Goal: Information Seeking & Learning: Learn about a topic

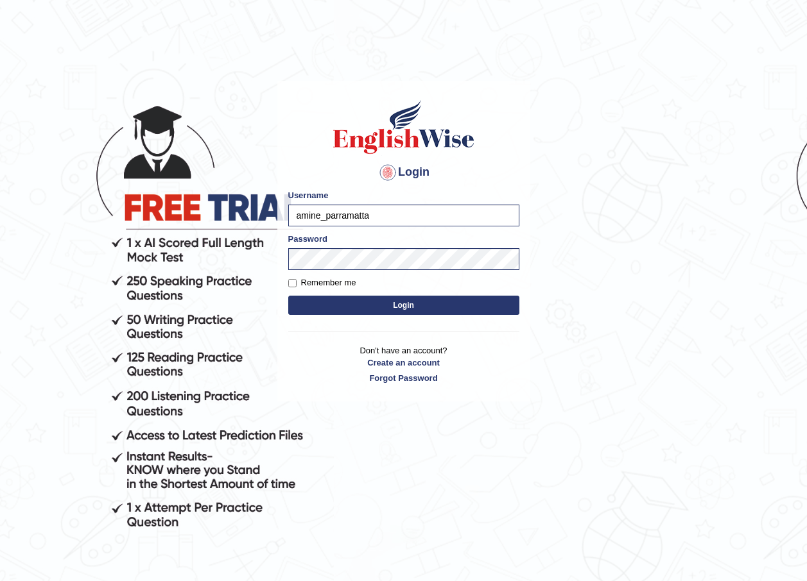
click at [382, 214] on input "amine_parramatta" at bounding box center [403, 216] width 231 height 22
click at [393, 223] on input "amine_parramatta" at bounding box center [403, 216] width 231 height 22
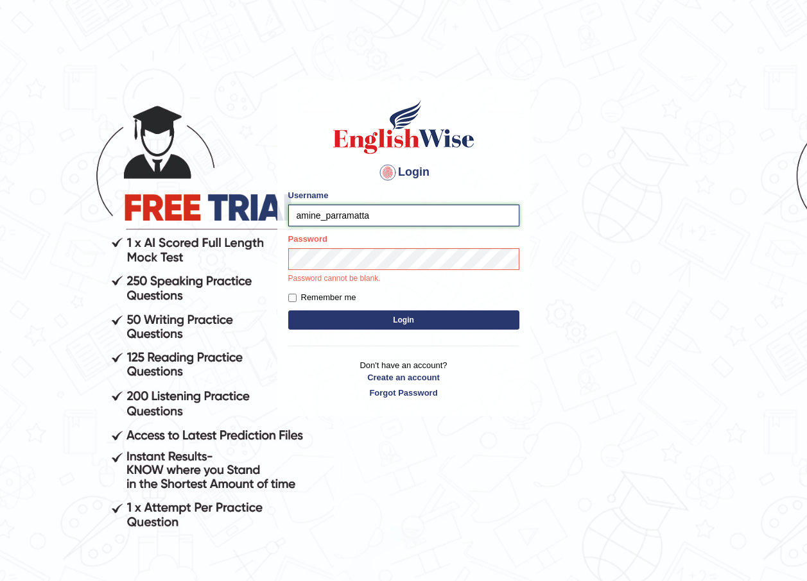
click at [393, 223] on input "amine_parramatta" at bounding box center [403, 216] width 231 height 22
click at [355, 222] on input "Username" at bounding box center [403, 216] width 231 height 22
type input "abdulkhalid_parramata"
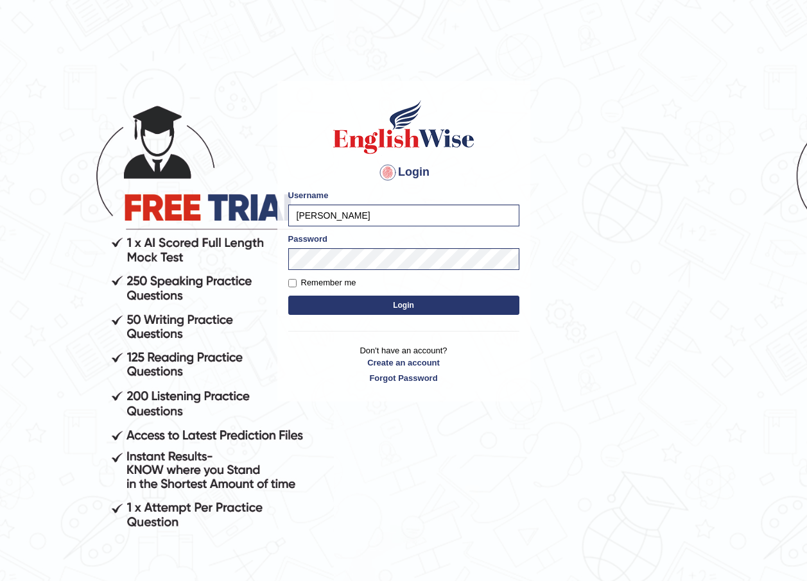
click at [293, 321] on div "Login Please fix the following errors: Username abdulkhalid_parramata Password …" at bounding box center [403, 241] width 253 height 321
click at [307, 300] on button "Login" at bounding box center [403, 305] width 231 height 19
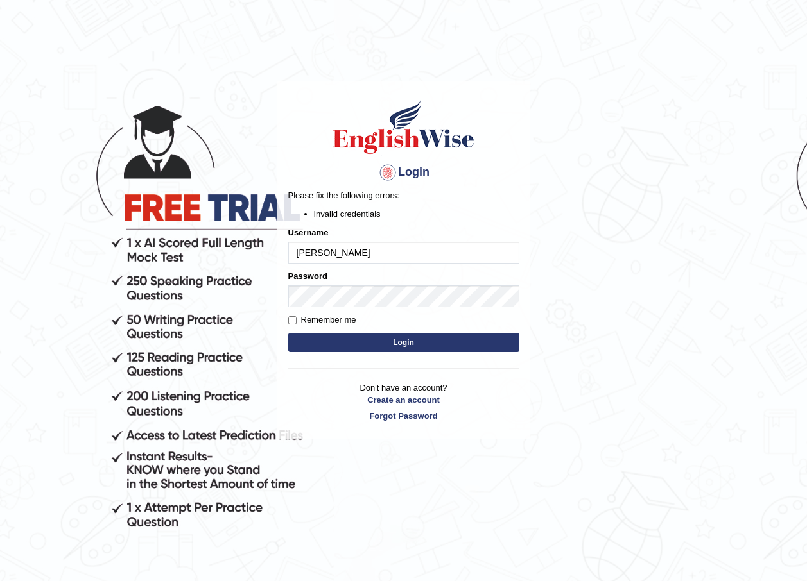
click at [382, 255] on input "abdulkhalid_parramata" at bounding box center [403, 253] width 231 height 22
type input "abdulkhalid_parramatta"
click at [379, 342] on button "Login" at bounding box center [403, 342] width 231 height 19
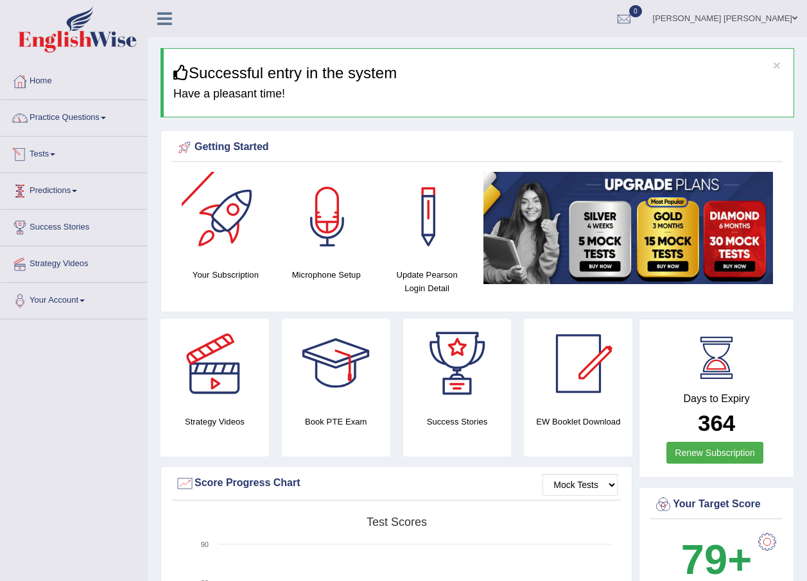
click at [89, 124] on link "Practice Questions" at bounding box center [74, 116] width 146 height 32
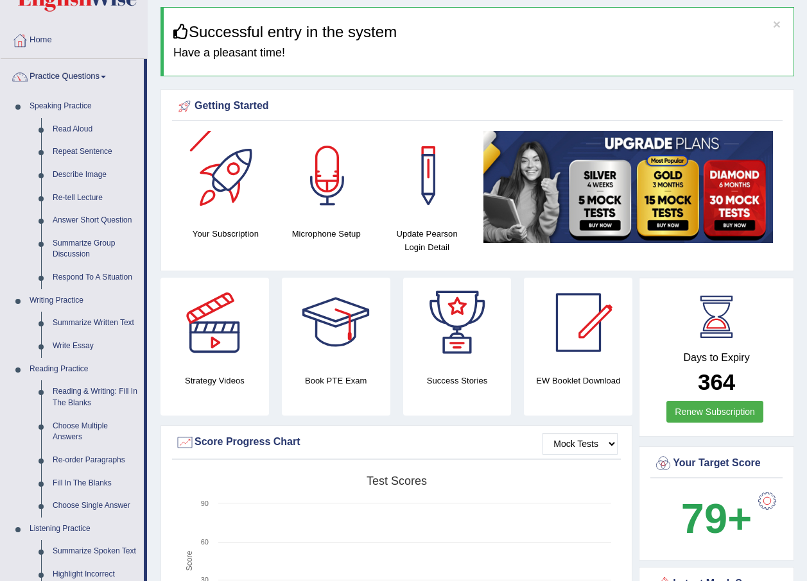
scroll to position [64, 0]
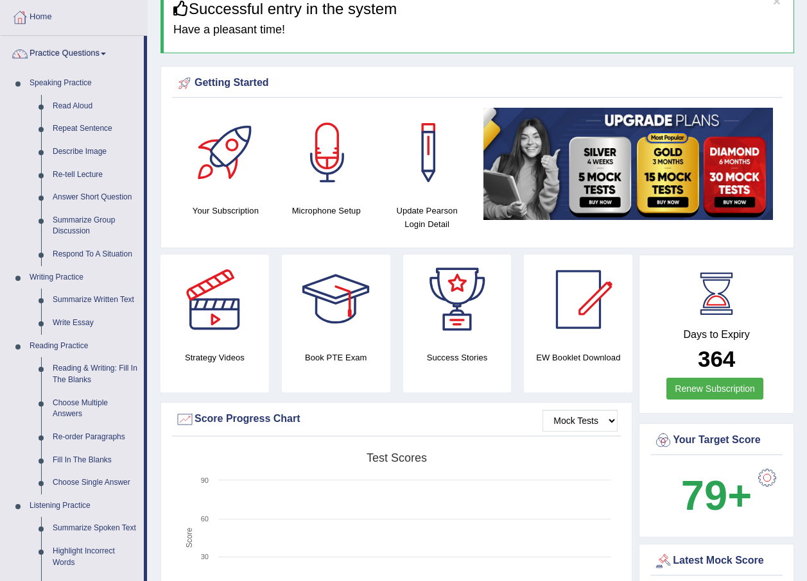
click at [235, 173] on div at bounding box center [227, 153] width 90 height 90
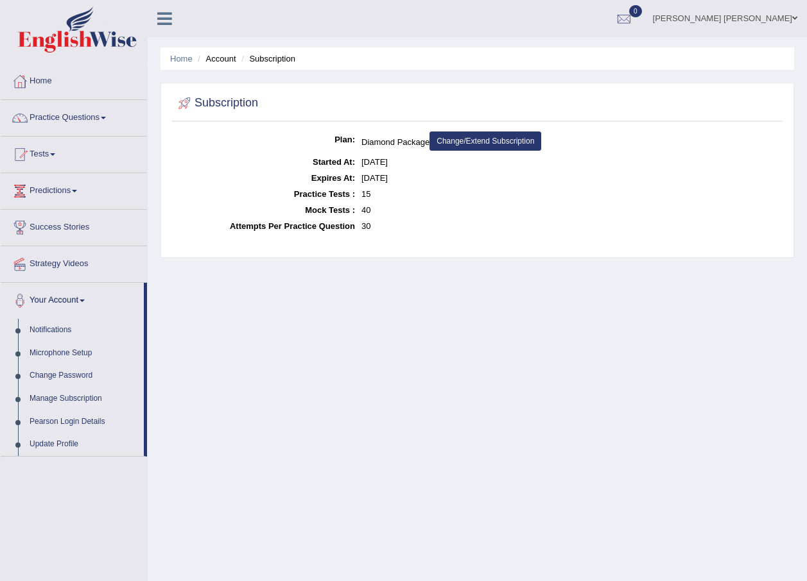
click at [452, 141] on link "Change/Extend Subscription" at bounding box center [485, 141] width 112 height 19
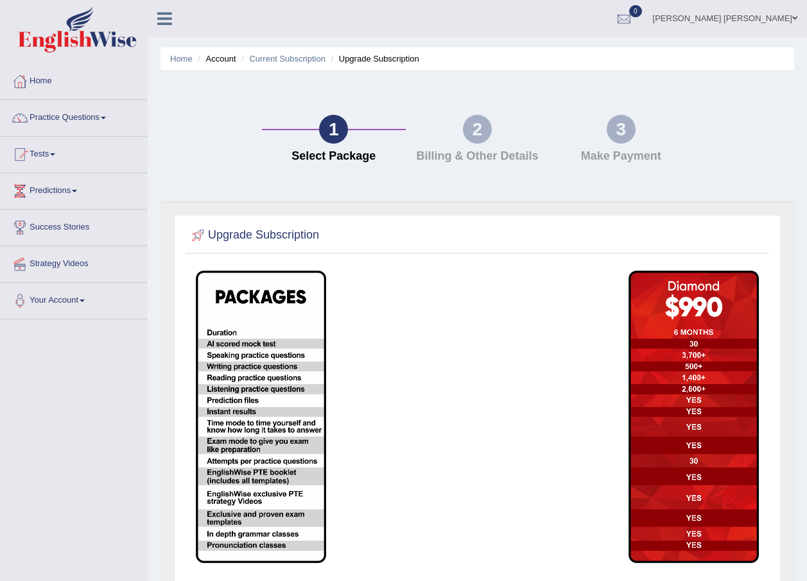
scroll to position [64, 0]
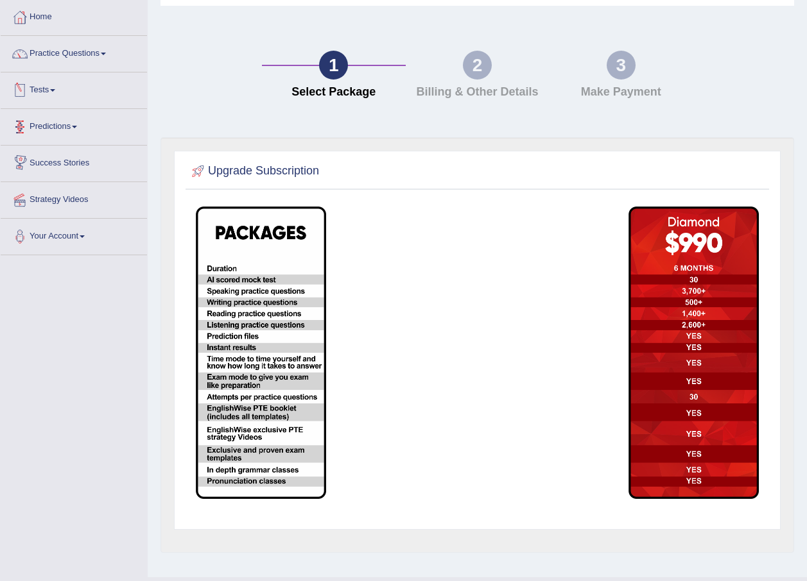
click at [47, 94] on link "Tests" at bounding box center [74, 89] width 146 height 32
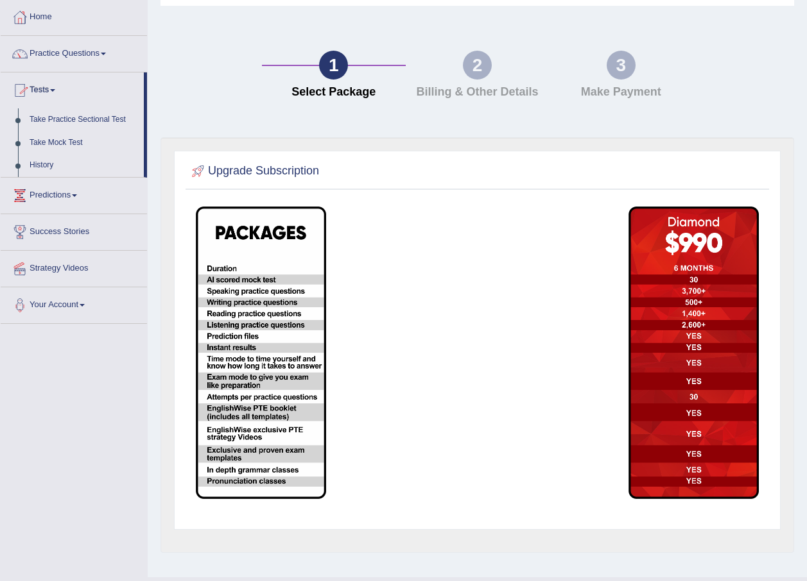
click at [47, 94] on link "Tests" at bounding box center [72, 89] width 143 height 32
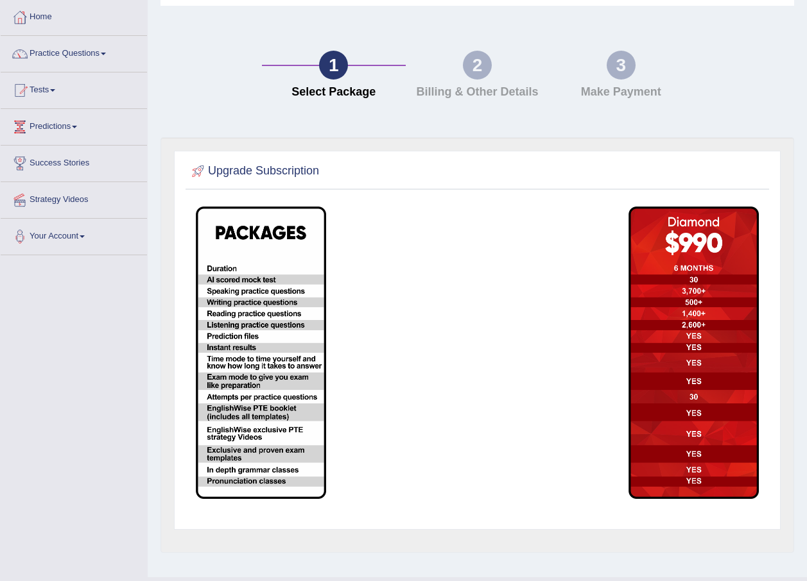
click at [47, 93] on link "Tests" at bounding box center [74, 89] width 146 height 32
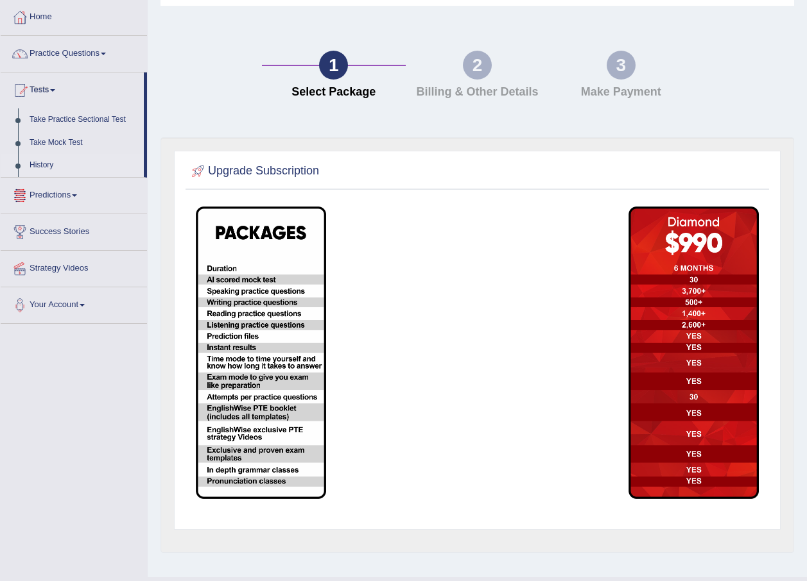
click at [46, 157] on link "History" at bounding box center [84, 165] width 120 height 23
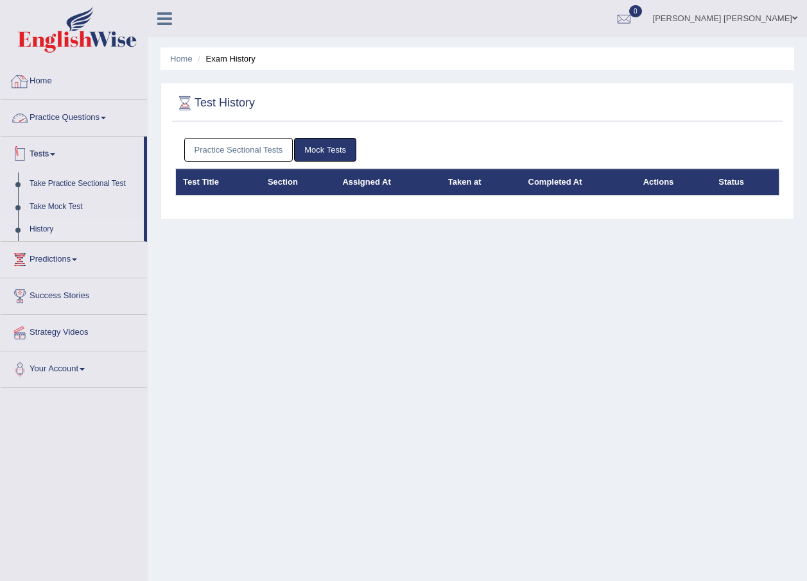
click at [55, 125] on link "Practice Questions" at bounding box center [74, 116] width 146 height 32
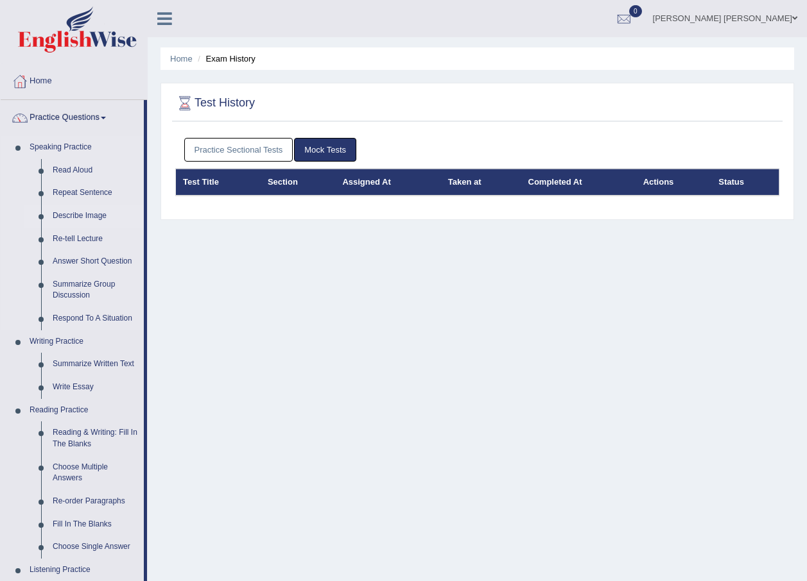
click at [83, 212] on link "Describe Image" at bounding box center [95, 216] width 97 height 23
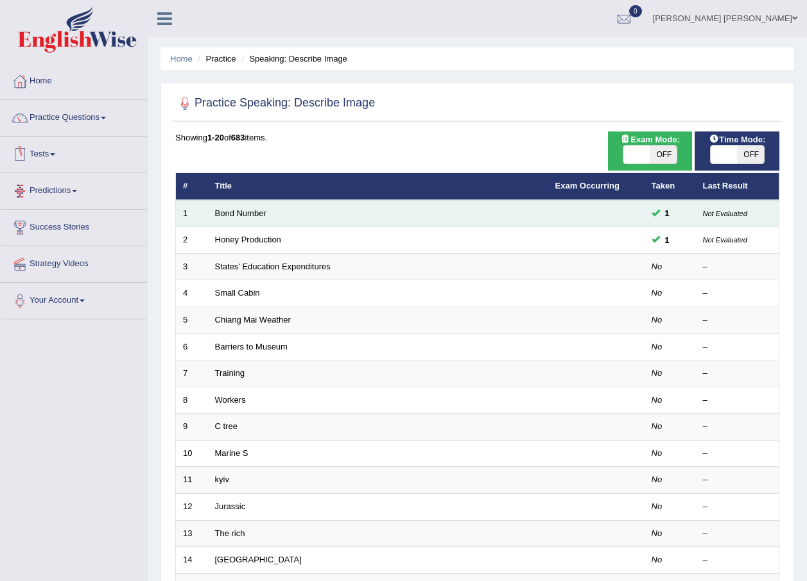
click at [226, 219] on td "Bond Number" at bounding box center [378, 213] width 340 height 27
click at [257, 207] on td "Bond Number" at bounding box center [378, 213] width 340 height 27
click at [250, 214] on link "Bond Number" at bounding box center [240, 214] width 51 height 10
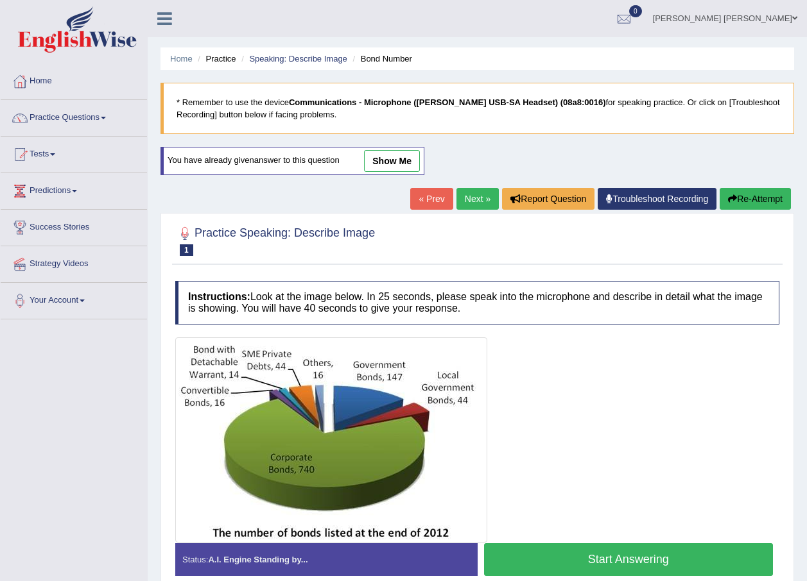
click at [393, 157] on link "show me" at bounding box center [392, 161] width 56 height 22
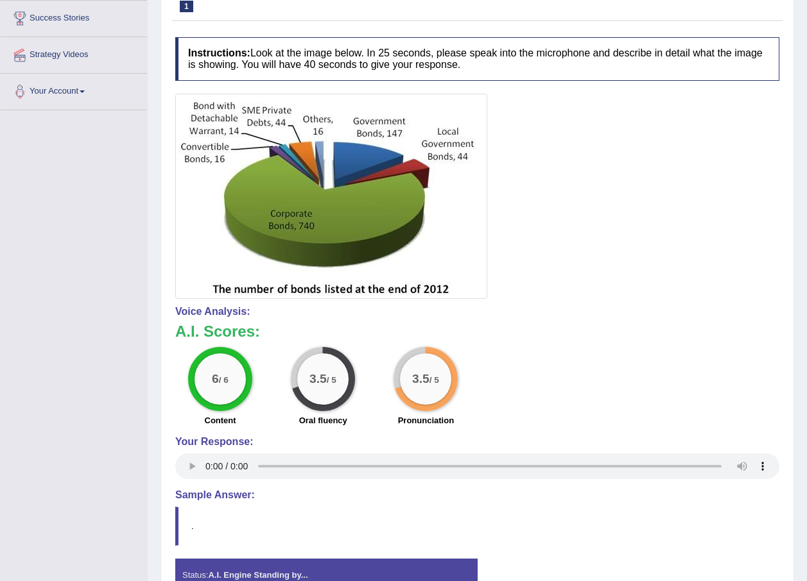
scroll to position [285, 0]
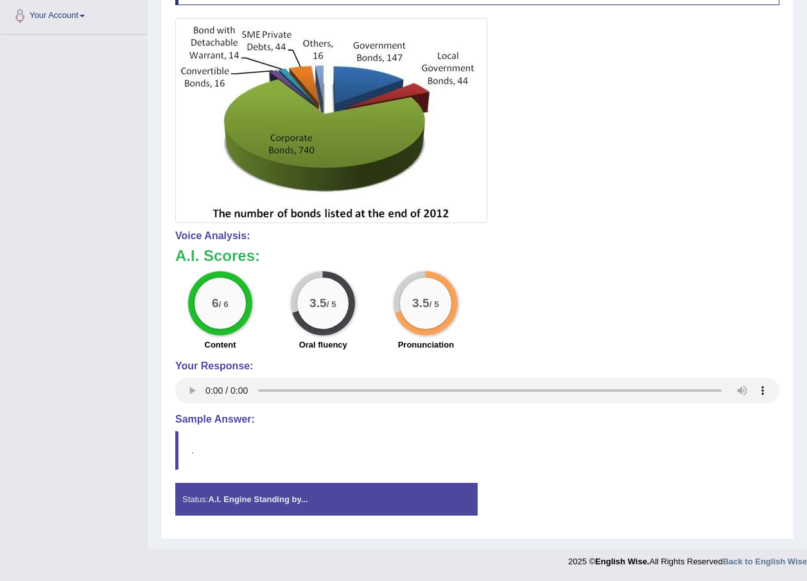
click at [264, 500] on strong "A.I. Engine Standing by..." at bounding box center [257, 500] width 99 height 10
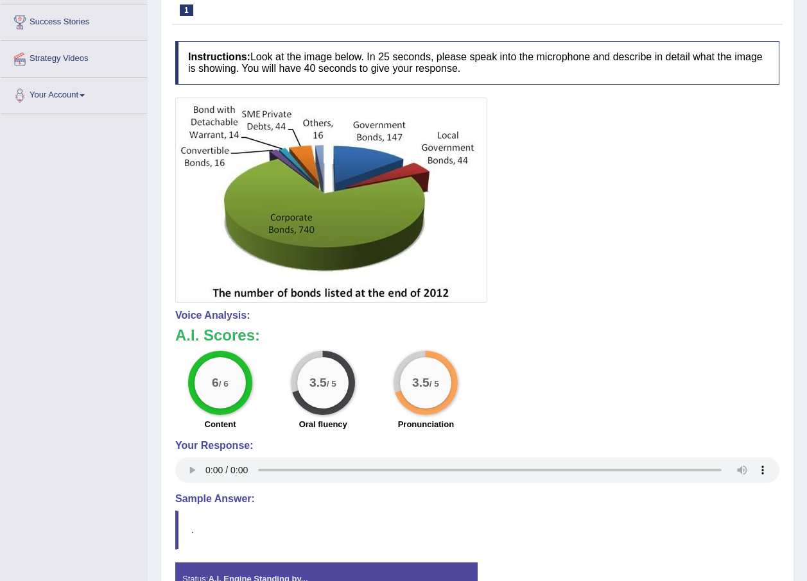
scroll to position [0, 0]
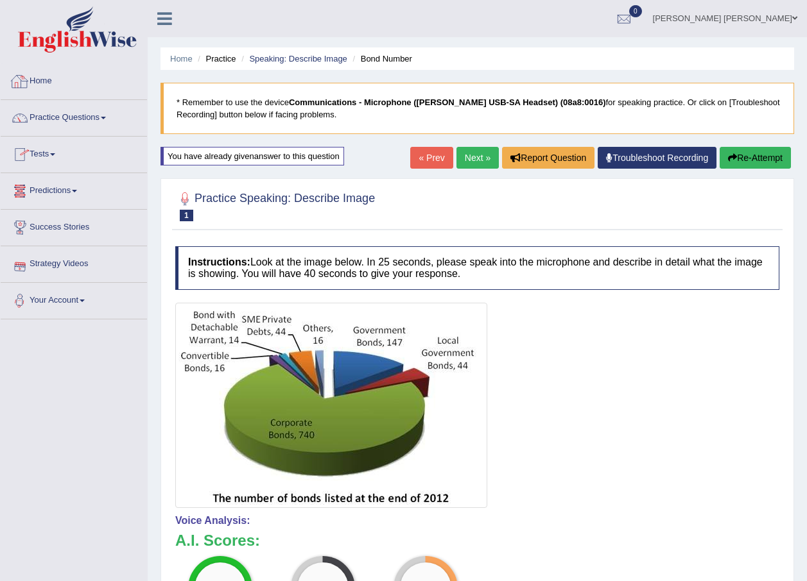
click at [57, 85] on link "Home" at bounding box center [74, 80] width 146 height 32
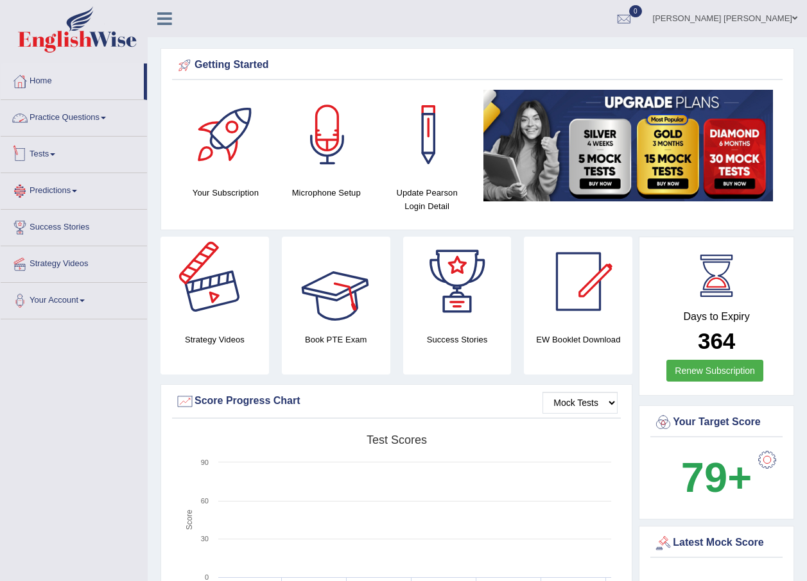
click at [325, 279] on div at bounding box center [336, 282] width 90 height 90
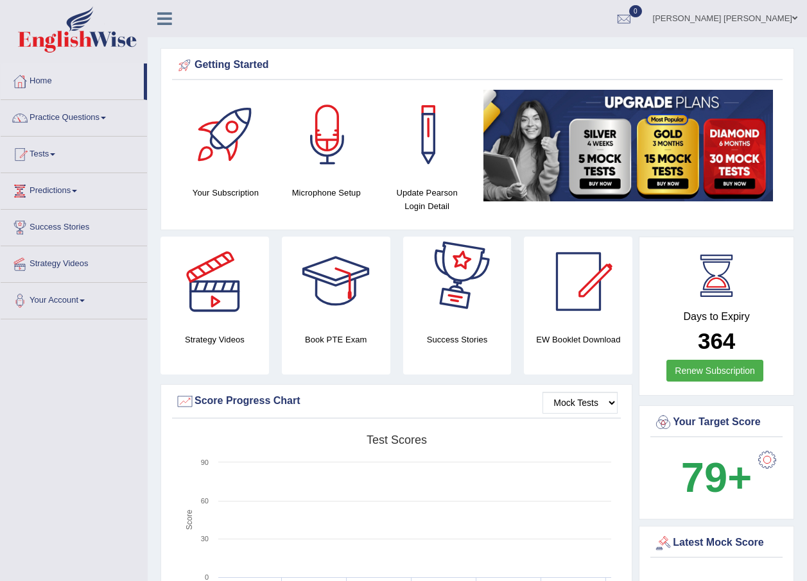
click at [457, 312] on div at bounding box center [457, 282] width 90 height 90
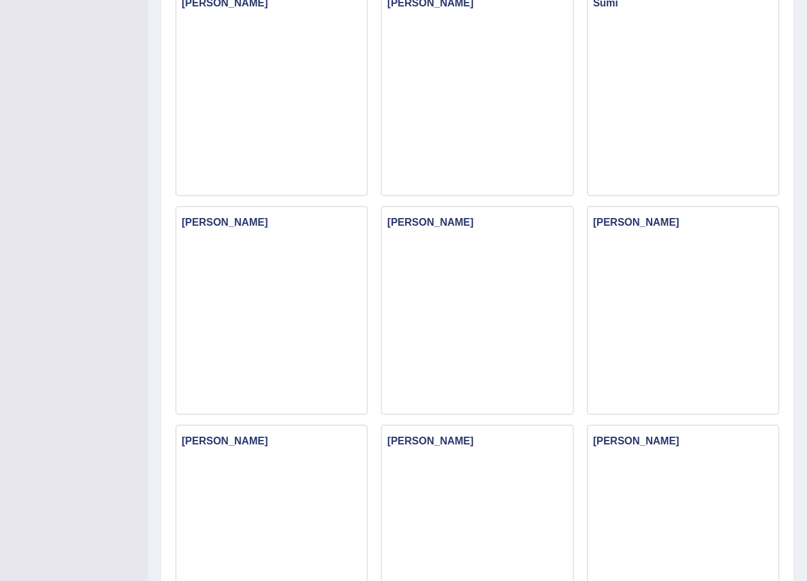
scroll to position [44, 0]
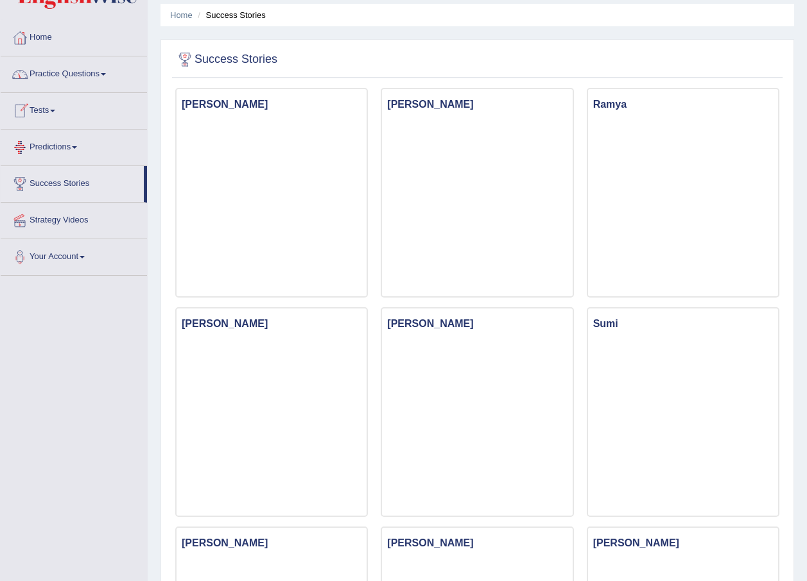
click at [53, 149] on link "Predictions" at bounding box center [74, 146] width 146 height 32
click at [47, 174] on link "Latest Predictions" at bounding box center [84, 177] width 120 height 23
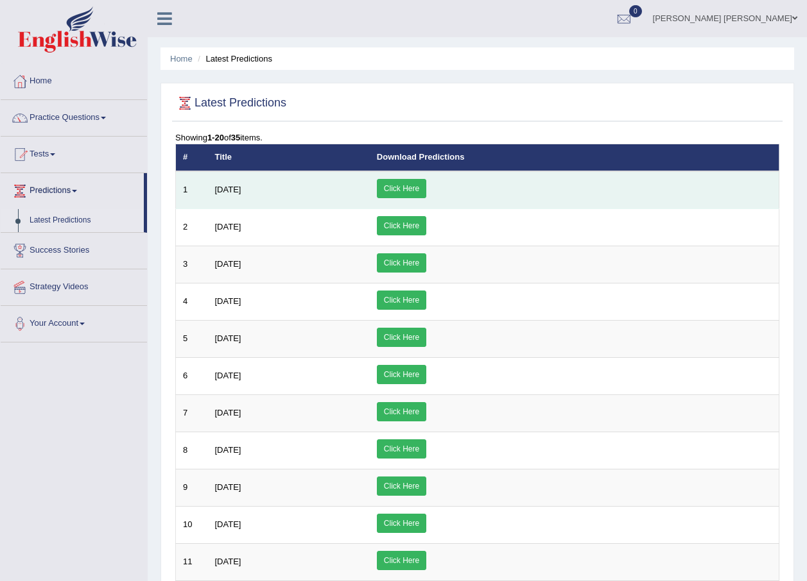
click at [426, 185] on link "Click Here" at bounding box center [401, 188] width 49 height 19
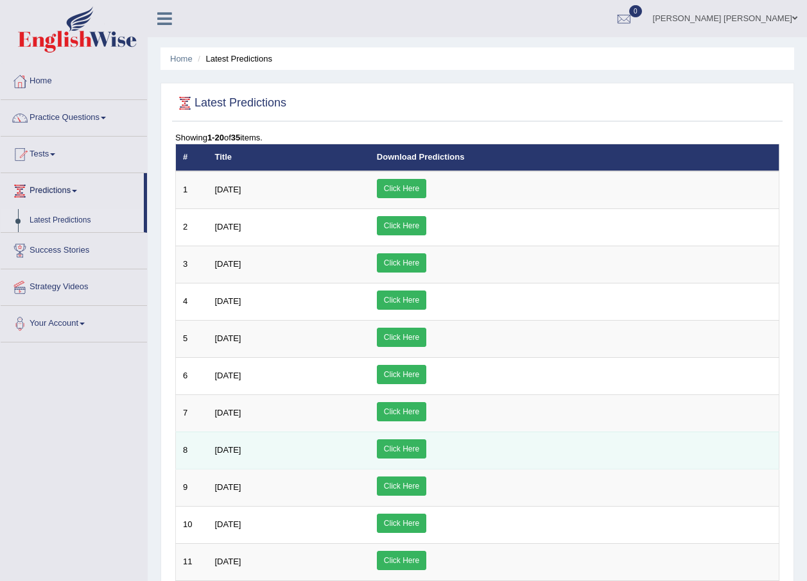
drag, startPoint x: 393, startPoint y: 291, endPoint x: 440, endPoint y: 437, distance: 152.8
click at [440, 437] on div "Toggle navigation Home Practice Questions Speaking Practice Read Aloud Repeat S…" at bounding box center [403, 512] width 807 height 1025
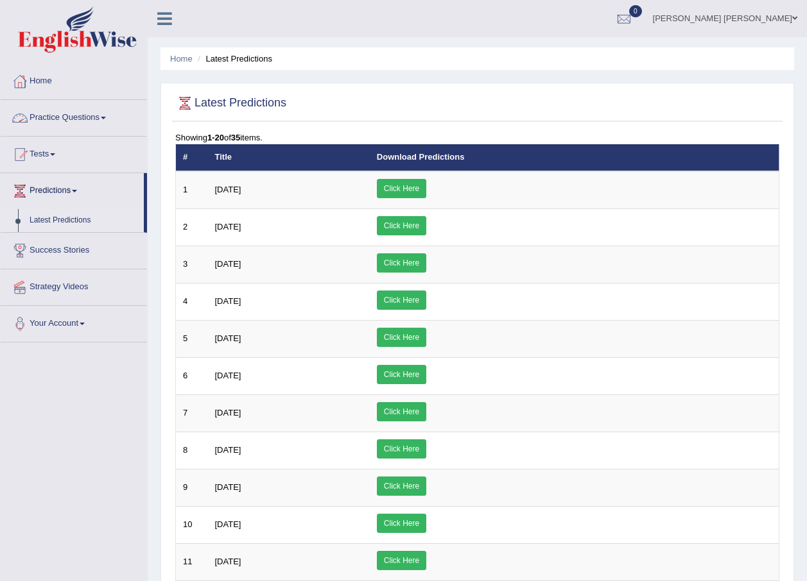
click at [82, 117] on link "Practice Questions" at bounding box center [74, 116] width 146 height 32
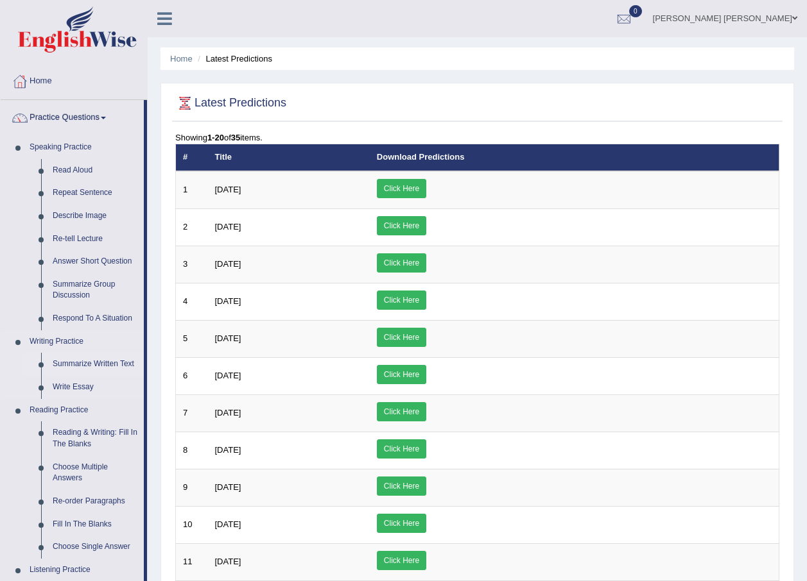
click at [71, 359] on link "Summarize Written Text" at bounding box center [95, 364] width 97 height 23
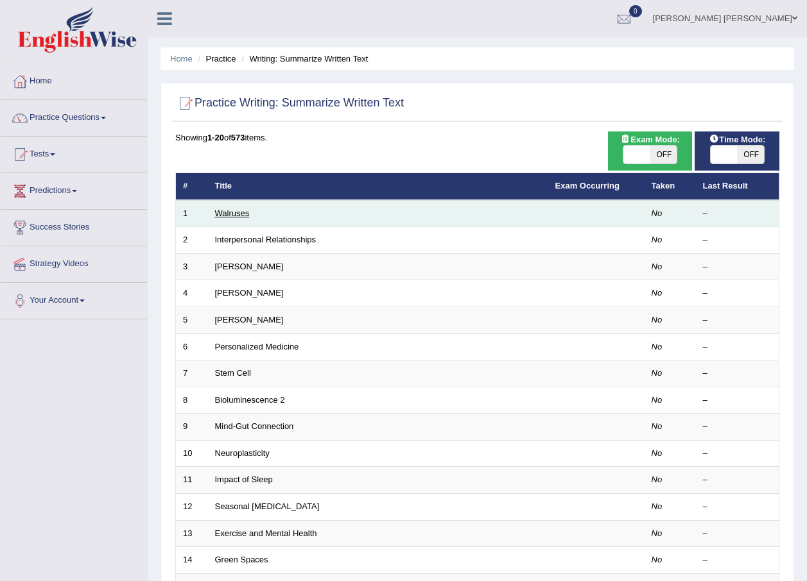
click at [223, 209] on link "Walruses" at bounding box center [232, 214] width 35 height 10
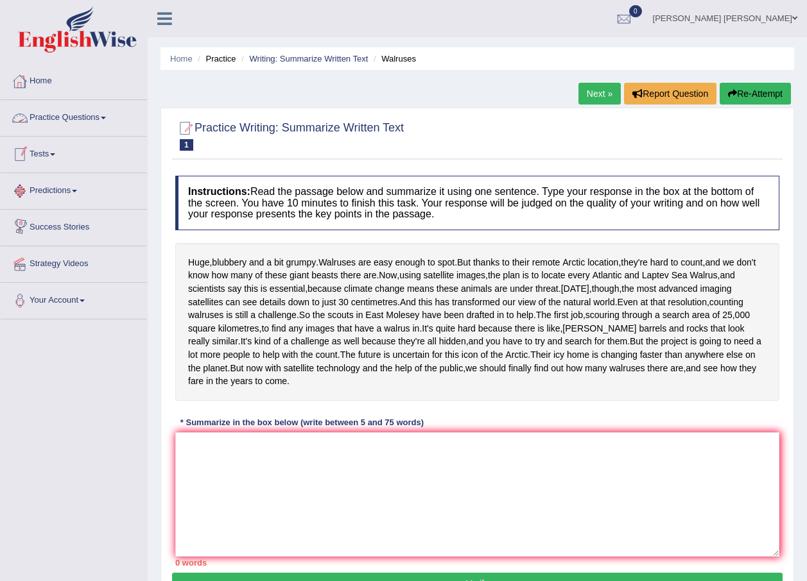
click at [72, 113] on link "Practice Questions" at bounding box center [74, 116] width 146 height 32
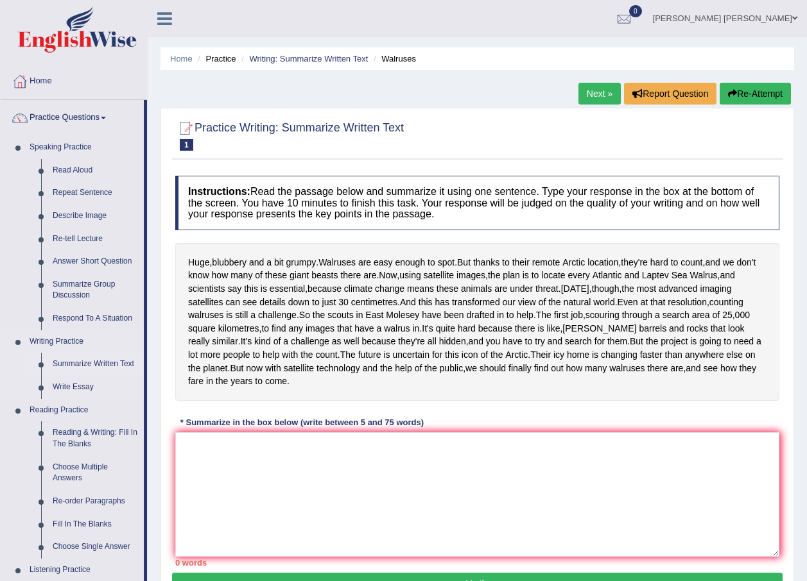
click at [85, 366] on link "Summarize Written Text" at bounding box center [95, 364] width 97 height 23
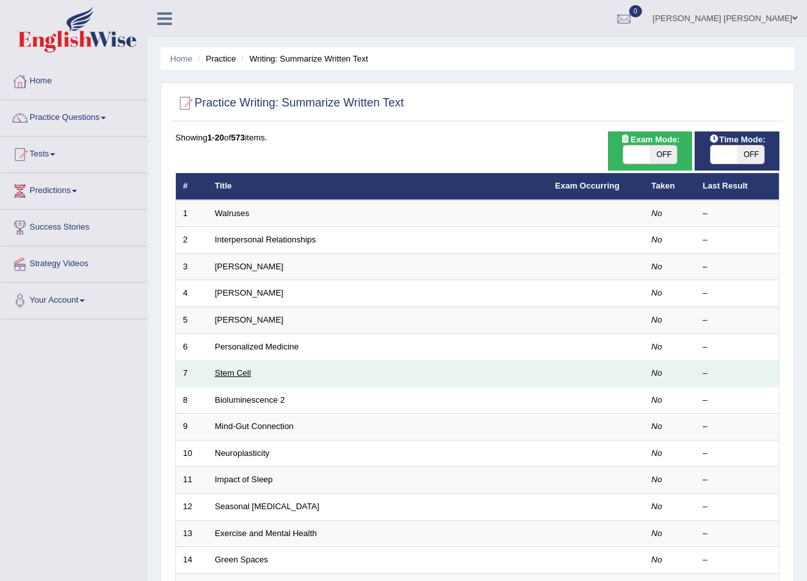
click at [233, 375] on link "Stem Cell" at bounding box center [233, 373] width 36 height 10
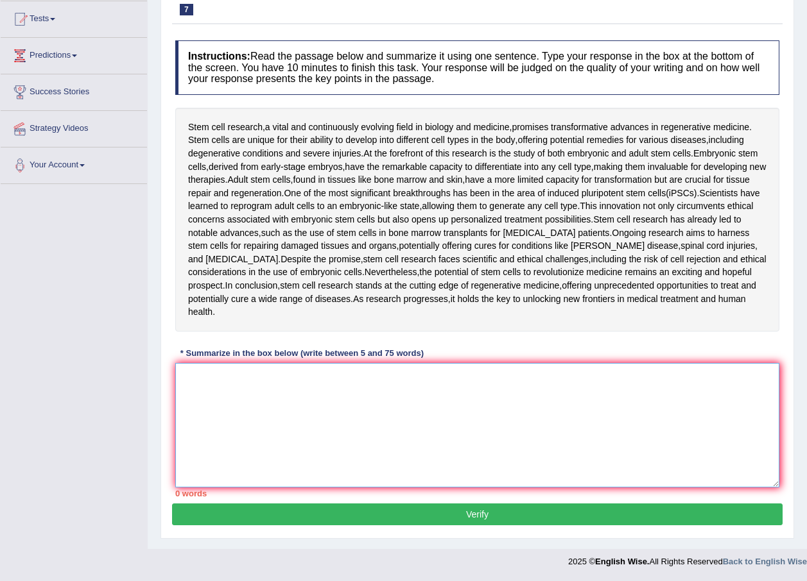
click at [244, 366] on textarea at bounding box center [477, 425] width 604 height 124
click at [147, 328] on div "Toggle navigation Home Practice Questions Speaking Practice Read Aloud Repeat S…" at bounding box center [403, 220] width 807 height 710
click at [200, 374] on textarea at bounding box center [477, 425] width 604 height 124
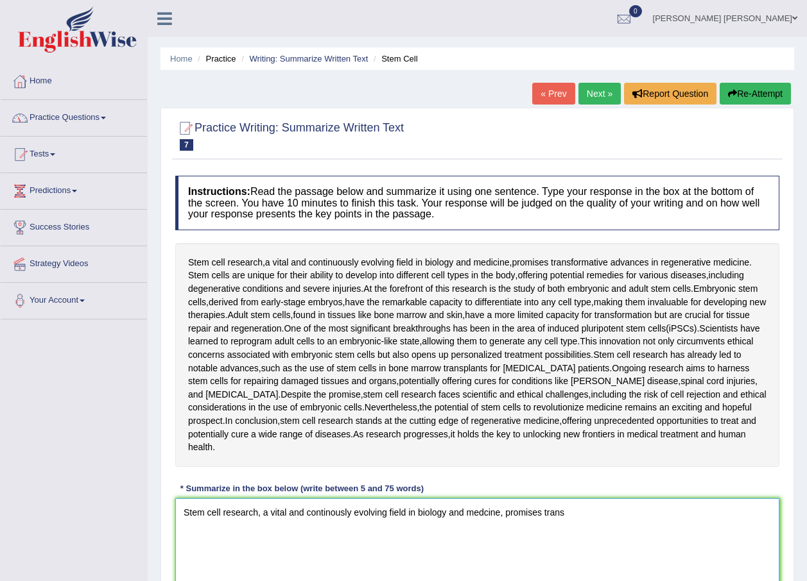
type textarea "Stem cell research, a vital and continously evolving field in biology and medci…"
click at [58, 117] on link "Practice Questions" at bounding box center [74, 116] width 146 height 32
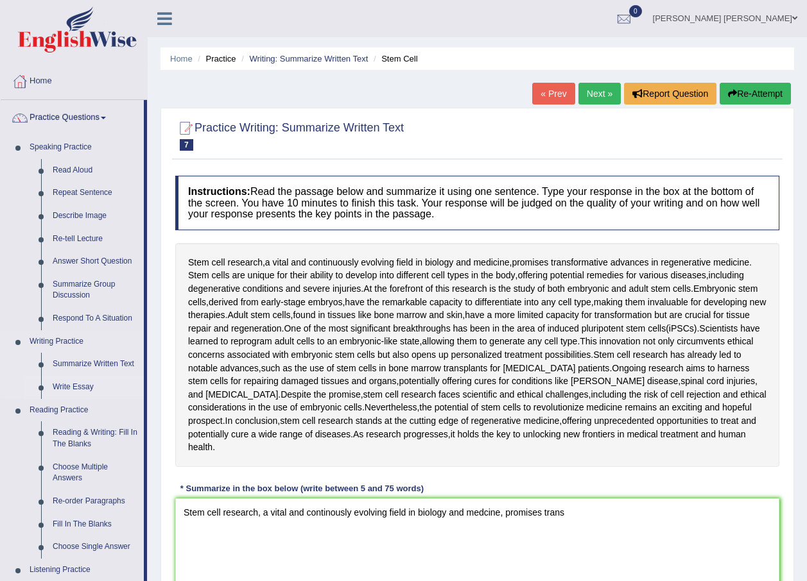
click at [59, 388] on link "Write Essay" at bounding box center [95, 387] width 97 height 23
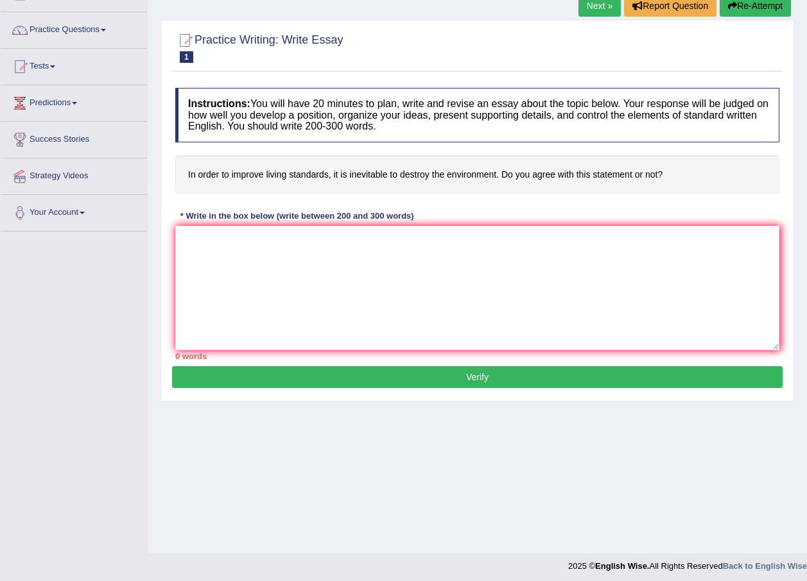
scroll to position [92, 0]
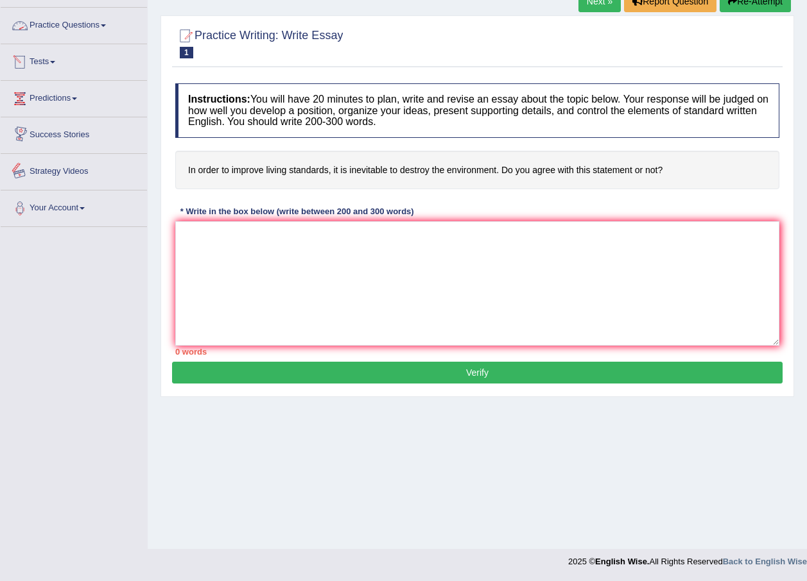
click at [25, 168] on div at bounding box center [19, 171] width 19 height 19
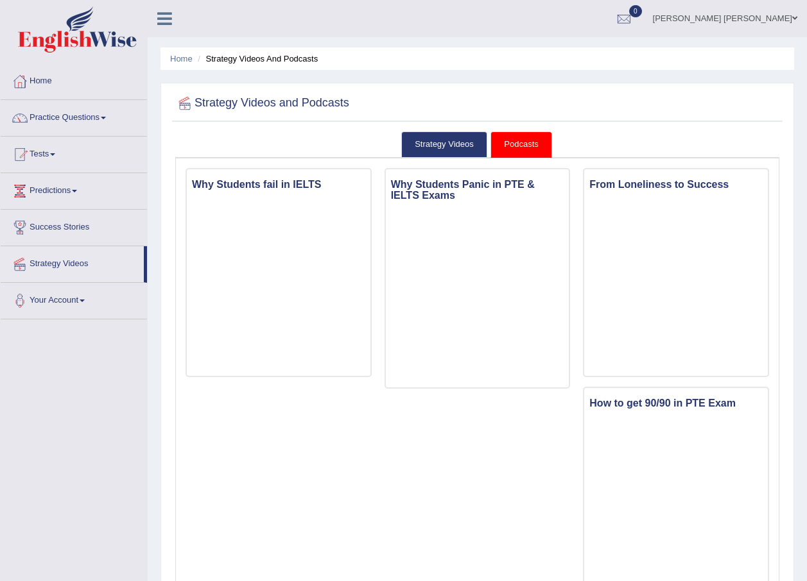
click at [504, 140] on link "Podcasts" at bounding box center [520, 145] width 61 height 26
click at [516, 145] on link "Podcasts" at bounding box center [520, 145] width 61 height 26
drag, startPoint x: 516, startPoint y: 145, endPoint x: 496, endPoint y: 148, distance: 20.1
click at [516, 145] on link "Podcasts" at bounding box center [520, 145] width 61 height 26
click at [519, 143] on link "Podcasts" at bounding box center [520, 145] width 61 height 26
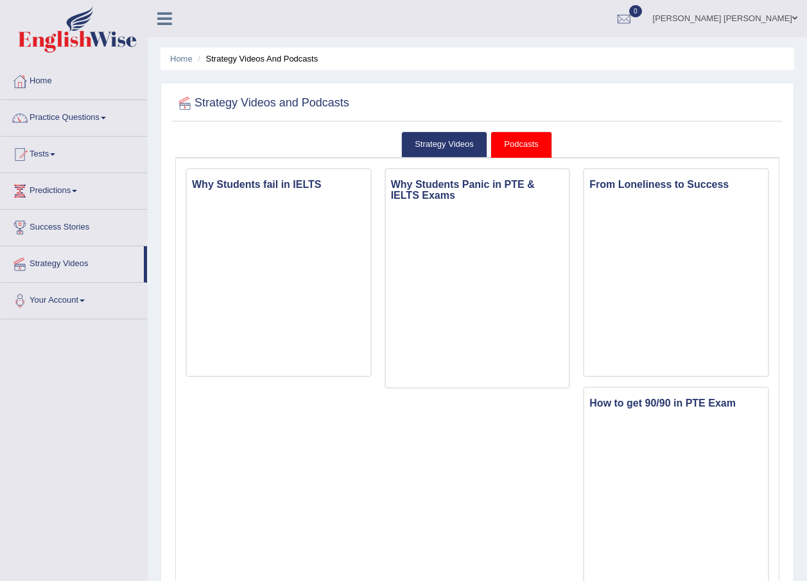
click at [519, 143] on link "Podcasts" at bounding box center [520, 145] width 61 height 26
click at [51, 184] on link "Predictions" at bounding box center [74, 189] width 146 height 32
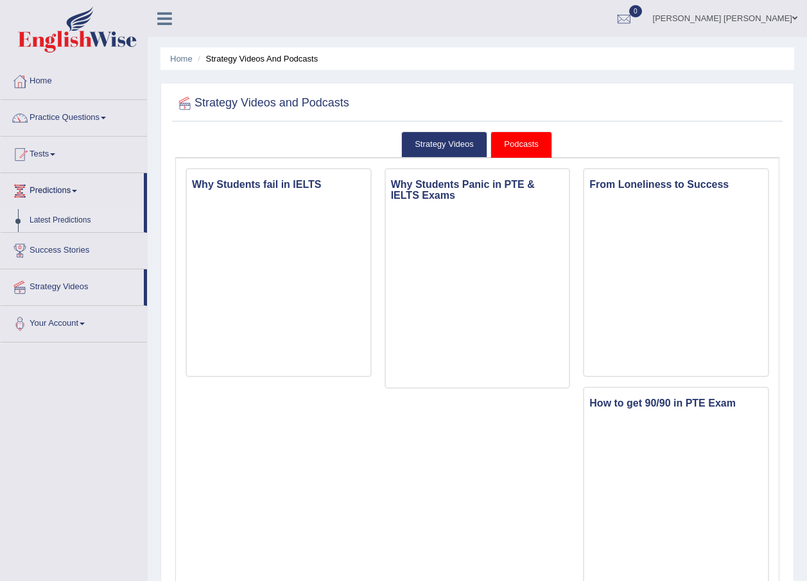
click at [53, 215] on link "Latest Predictions" at bounding box center [84, 220] width 120 height 23
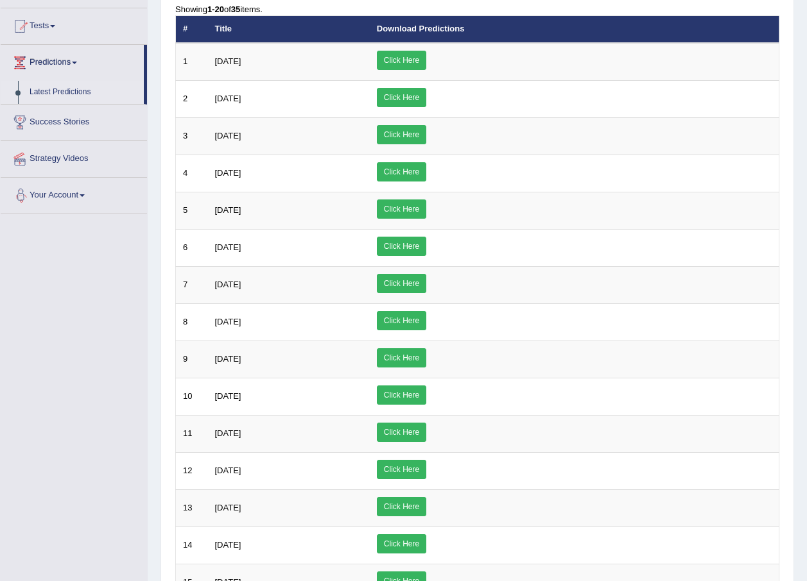
click at [81, 187] on link "Your Account" at bounding box center [74, 194] width 146 height 32
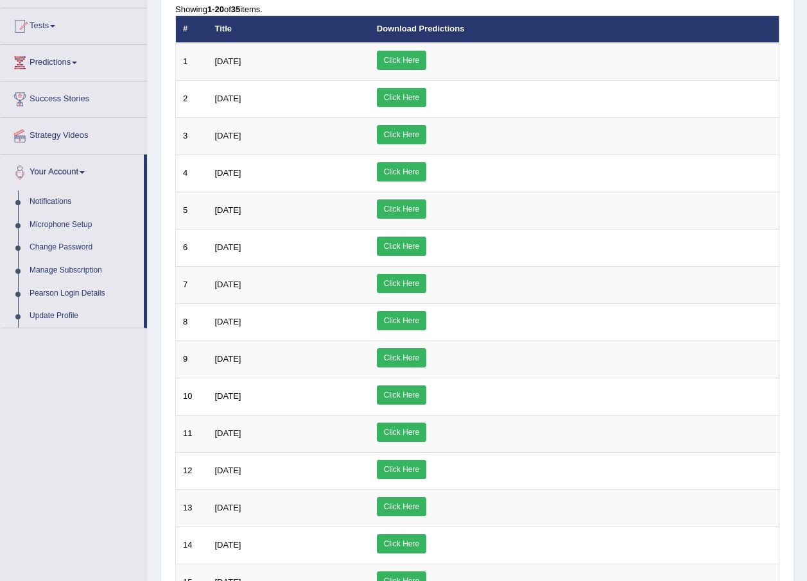
click at [51, 318] on link "Update Profile" at bounding box center [84, 316] width 120 height 23
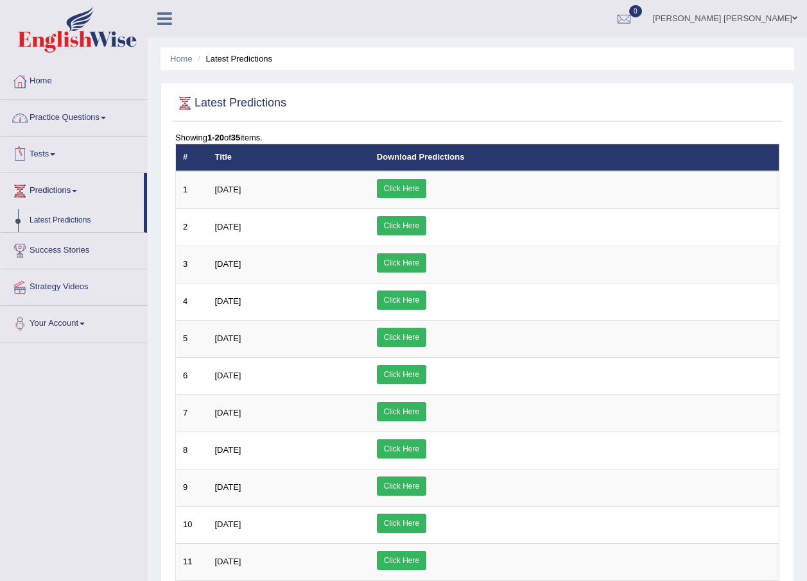
click at [44, 151] on link "Tests" at bounding box center [74, 153] width 146 height 32
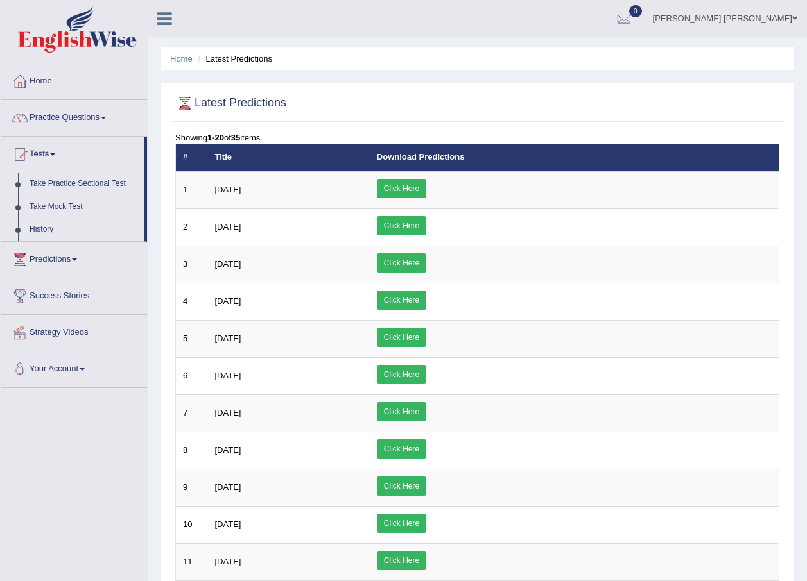
click at [29, 228] on link "History" at bounding box center [84, 229] width 120 height 23
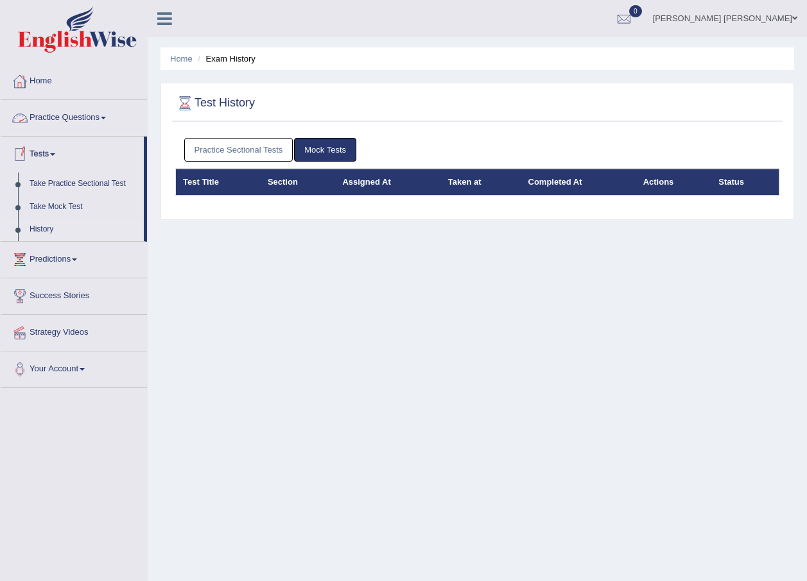
click at [49, 122] on link "Practice Questions" at bounding box center [74, 116] width 146 height 32
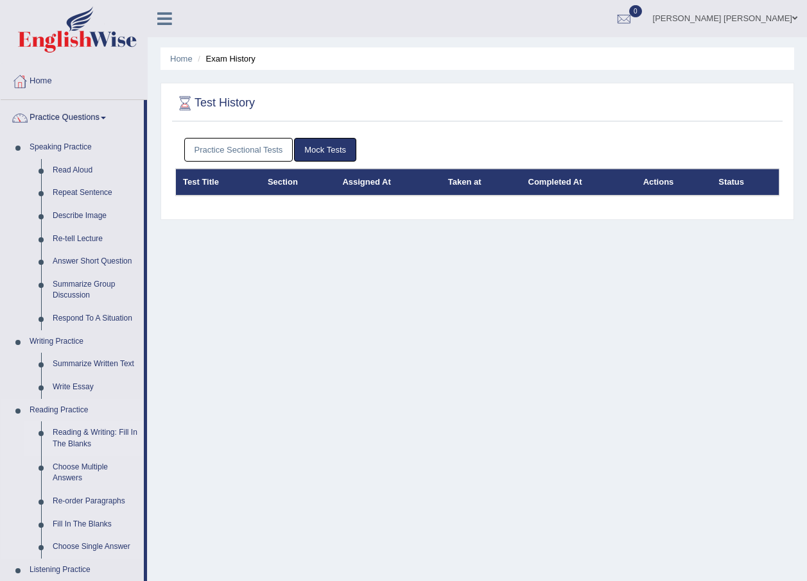
click at [87, 433] on link "Reading & Writing: Fill In The Blanks" at bounding box center [95, 439] width 97 height 34
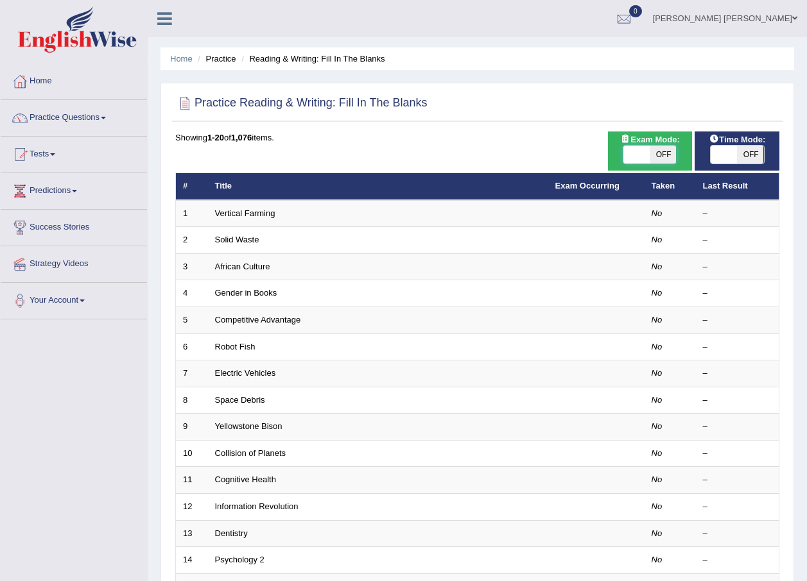
click at [641, 152] on span at bounding box center [636, 155] width 27 height 18
checkbox input "true"
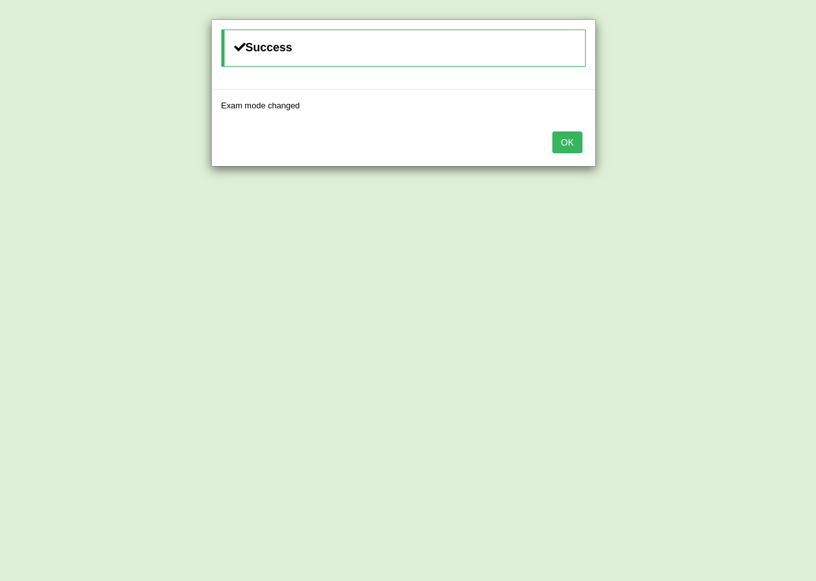
click at [571, 137] on button "OK" at bounding box center [567, 143] width 30 height 22
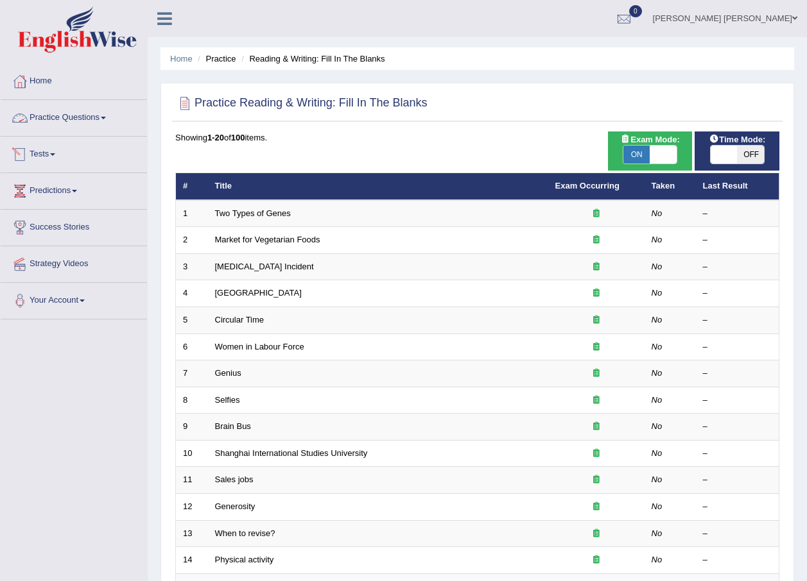
click at [76, 108] on link "Practice Questions" at bounding box center [74, 116] width 146 height 32
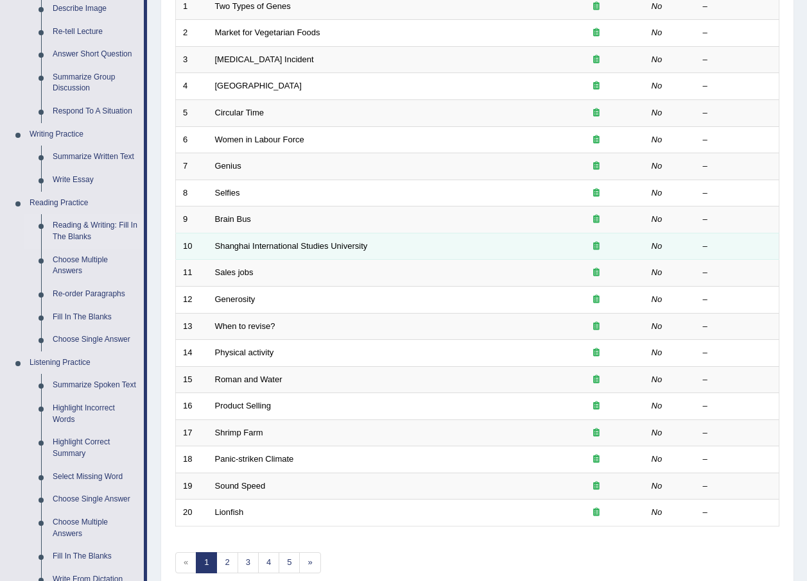
scroll to position [103, 0]
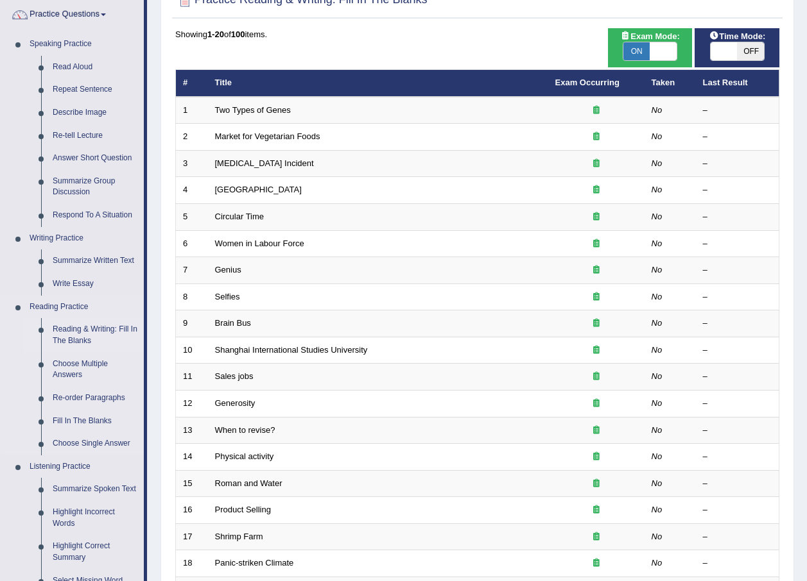
click at [67, 331] on link "Reading & Writing: Fill In The Blanks" at bounding box center [95, 335] width 97 height 34
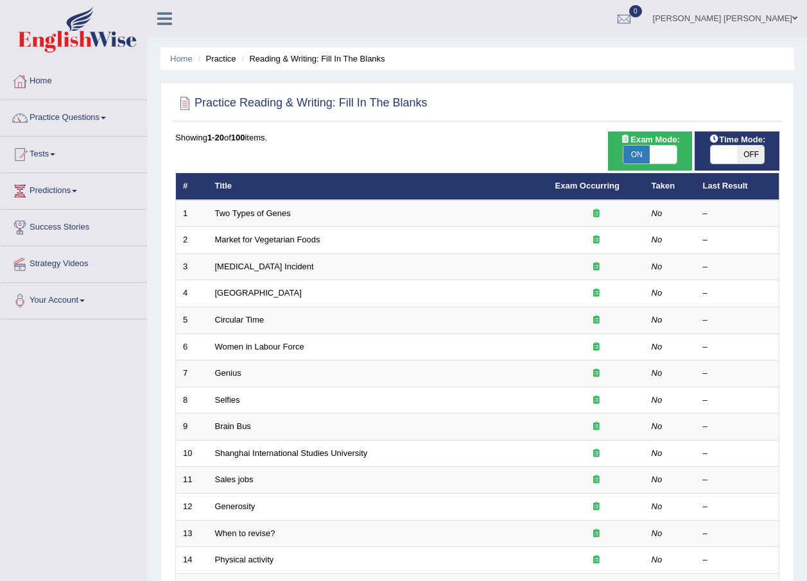
click at [239, 221] on td "Two Types of Genes" at bounding box center [378, 213] width 340 height 27
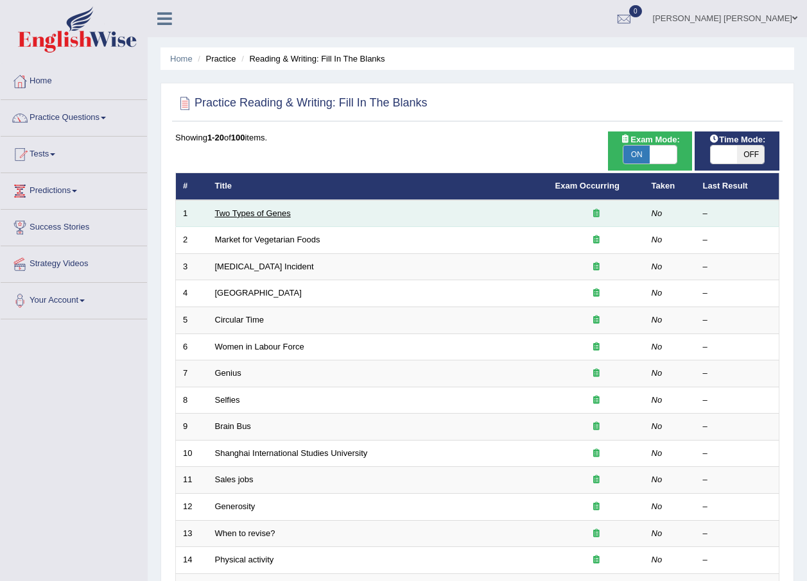
click at [253, 214] on link "Two Types of Genes" at bounding box center [253, 214] width 76 height 10
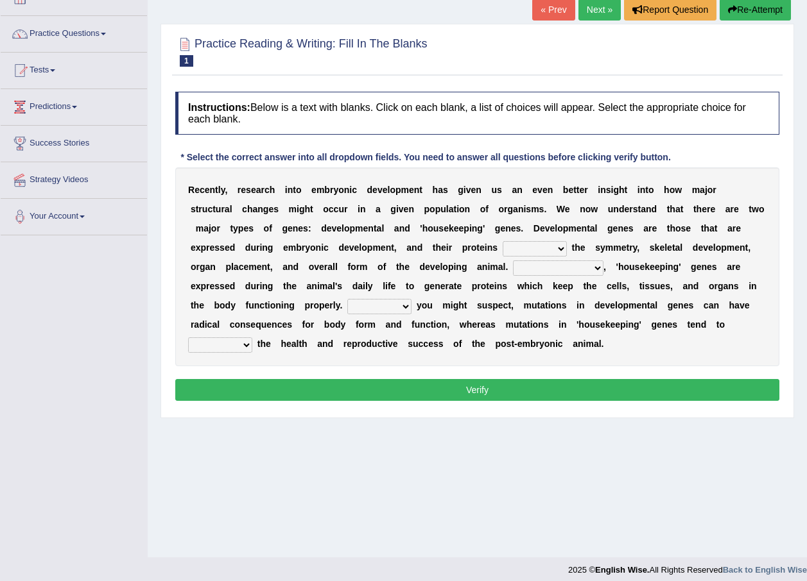
scroll to position [92, 0]
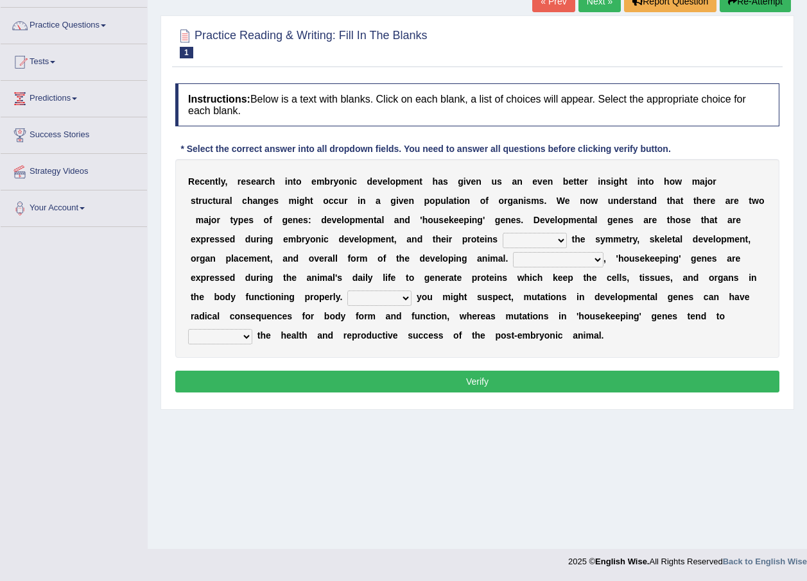
click at [502, 243] on select "push control hold elevate" at bounding box center [534, 240] width 64 height 15
click at [504, 352] on div "R e c e n t l y , r e s e a r c h i n t o e m b r y o n i c d e v e l o p m e n…" at bounding box center [477, 258] width 604 height 199
click at [502, 242] on select "push control hold elevate" at bounding box center [534, 240] width 64 height 15
select select "control"
click at [502, 233] on select "push control hold elevate" at bounding box center [534, 240] width 64 height 15
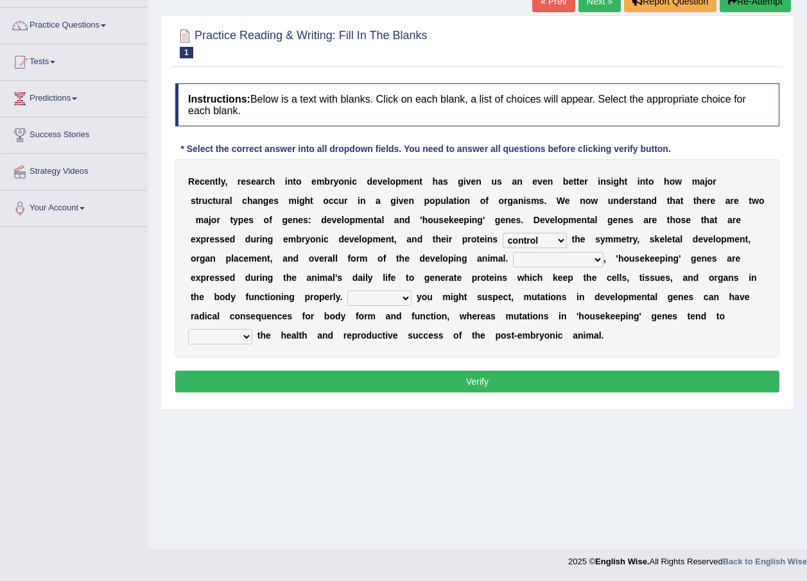
click at [513, 260] on select "Correspondingly Inclusively Conversely In contrast" at bounding box center [558, 259] width 90 height 15
select select "Correspondingly"
click at [513, 252] on select "Correspondingly Inclusively Conversely In contrast" at bounding box center [558, 259] width 90 height 15
click at [411, 291] on select "For As With Within" at bounding box center [379, 298] width 64 height 15
select select "As"
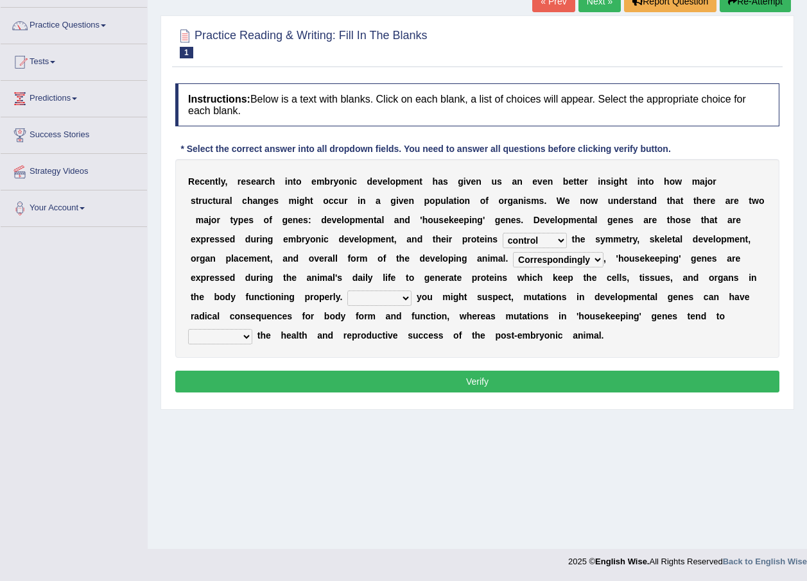
click at [411, 291] on select "For As With Within" at bounding box center [379, 298] width 64 height 15
click at [252, 329] on select "affect effect interrupt defect" at bounding box center [220, 336] width 64 height 15
select select "affect"
click at [252, 329] on select "affect effect interrupt defect" at bounding box center [220, 336] width 64 height 15
click at [440, 379] on button "Verify" at bounding box center [477, 382] width 604 height 22
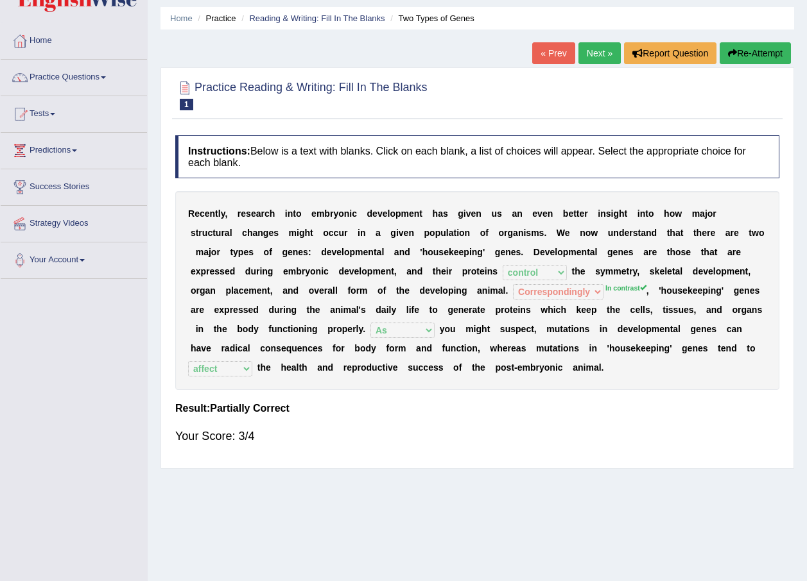
scroll to position [0, 0]
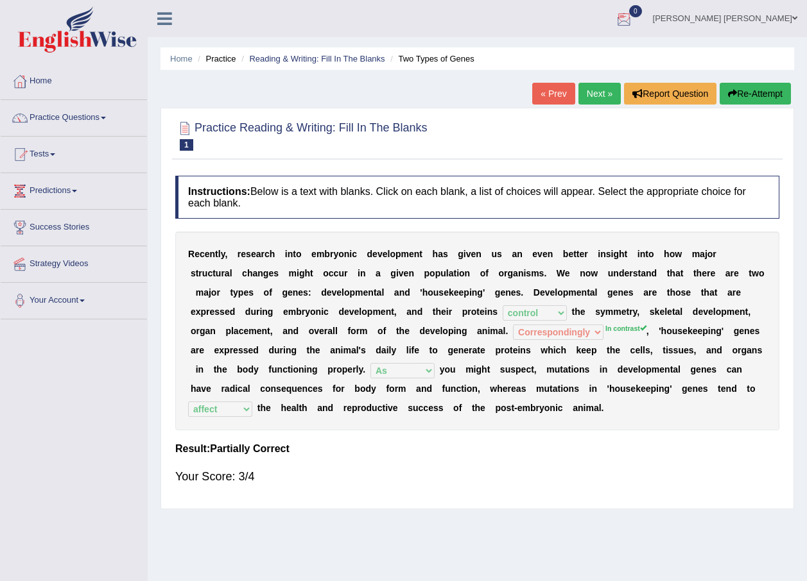
click at [759, 21] on link "Abdul khalid Syed" at bounding box center [725, 16] width 164 height 33
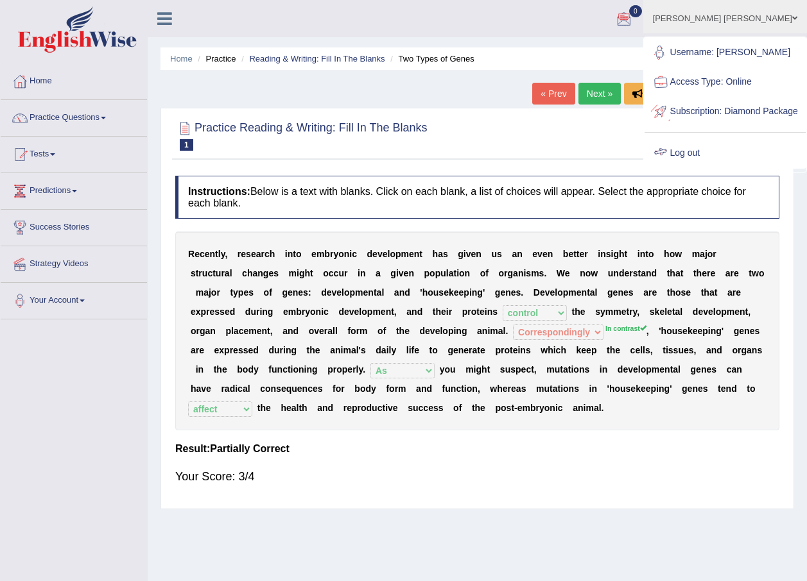
click at [710, 168] on link "Log out" at bounding box center [724, 154] width 161 height 30
